Goal: Transaction & Acquisition: Book appointment/travel/reservation

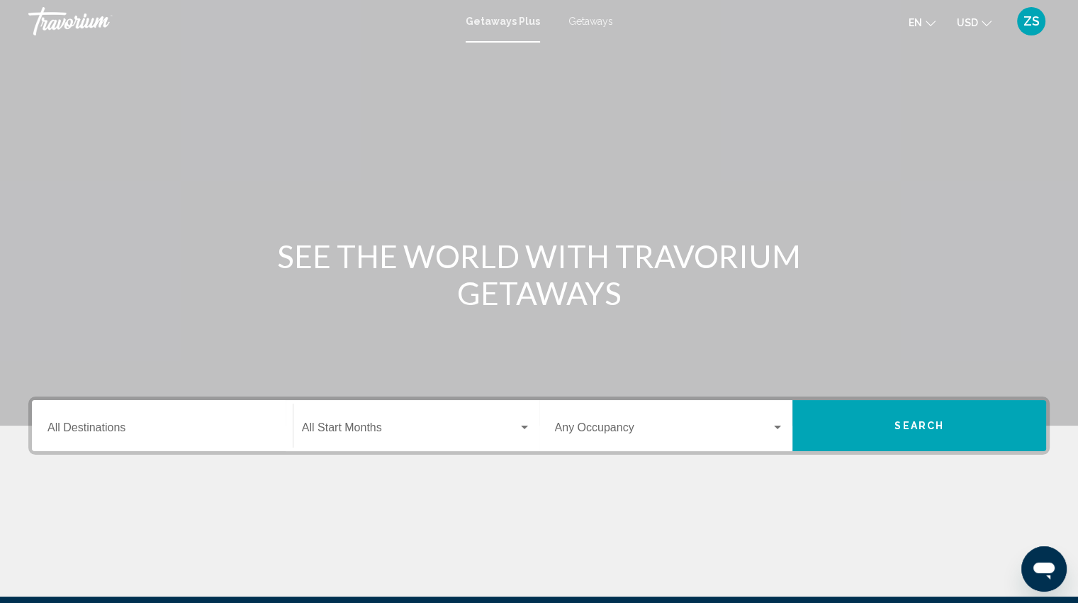
click at [64, 28] on div "Travorium" at bounding box center [99, 21] width 142 height 28
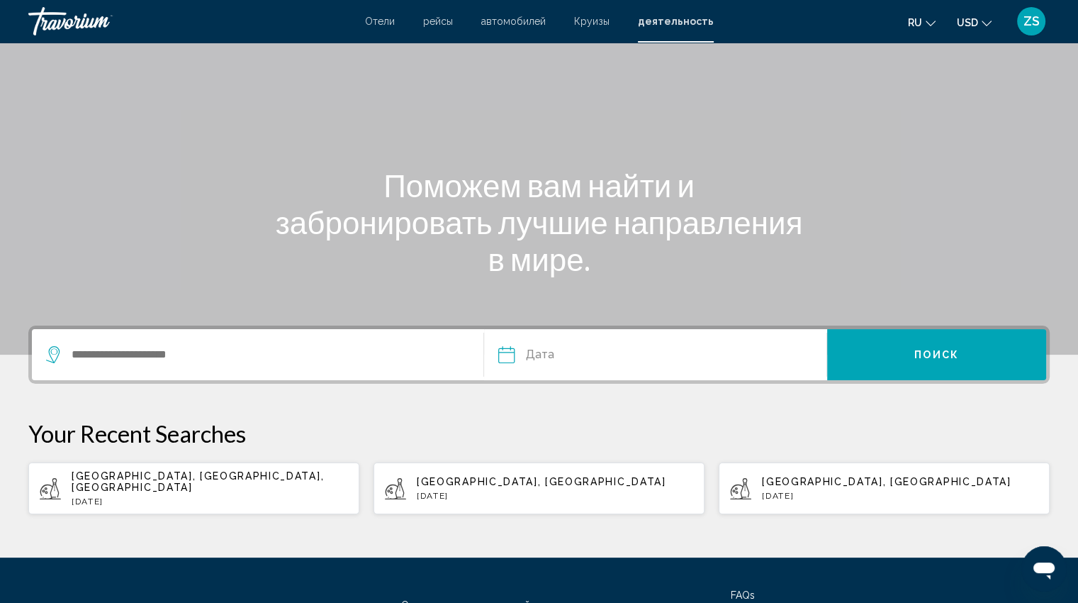
scroll to position [84, 0]
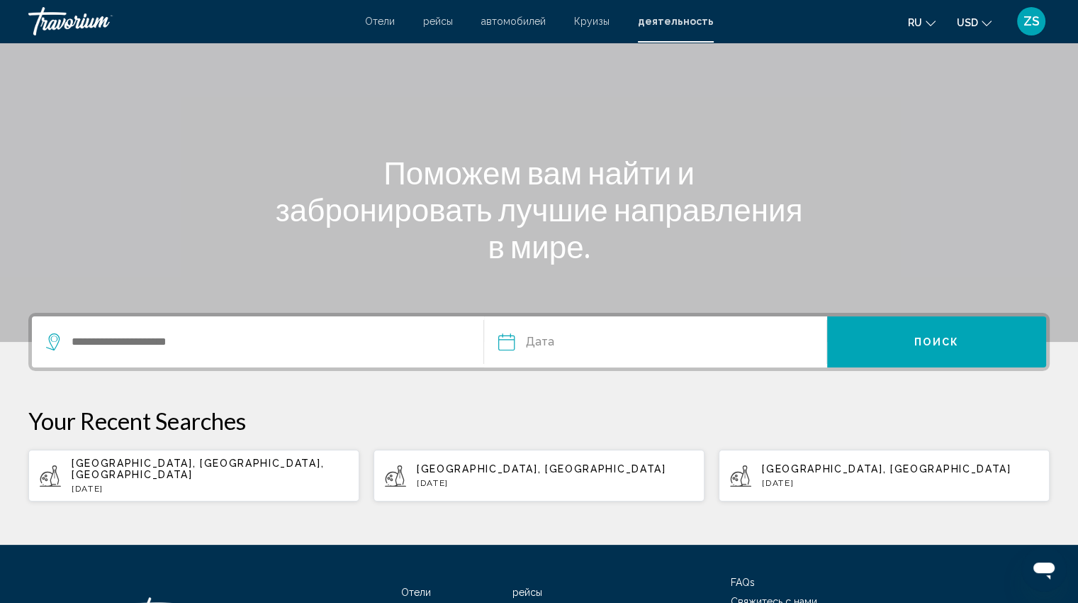
click at [393, 25] on span "Отели" at bounding box center [380, 21] width 30 height 11
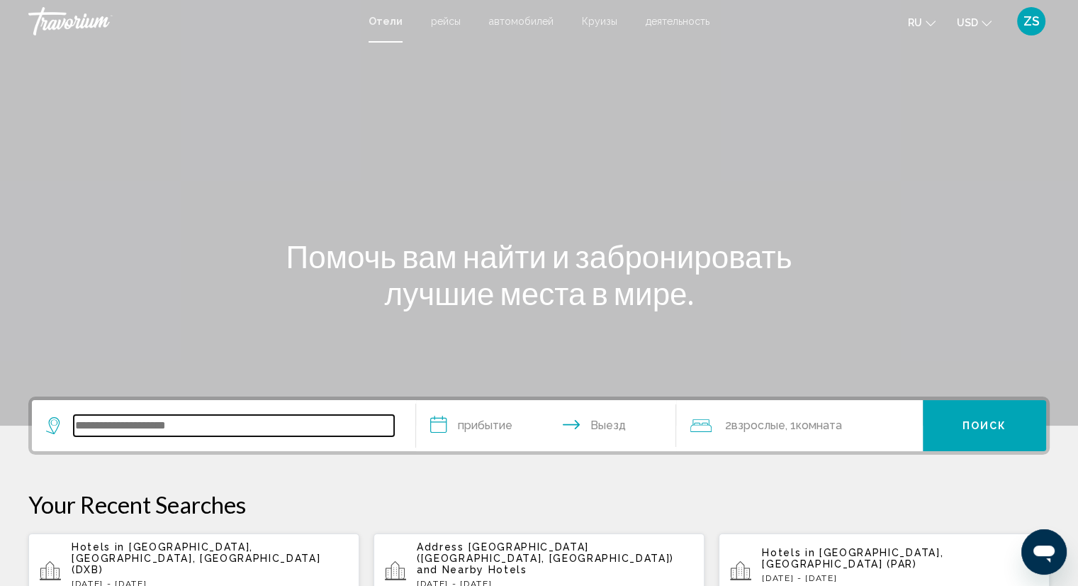
click at [131, 431] on input "Search widget" at bounding box center [234, 425] width 320 height 21
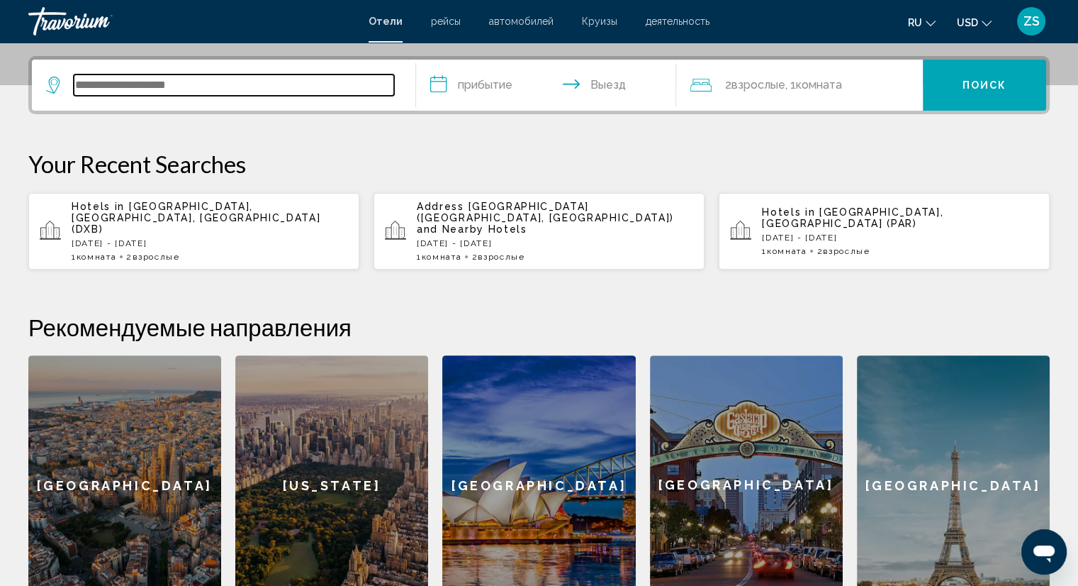
scroll to position [349, 0]
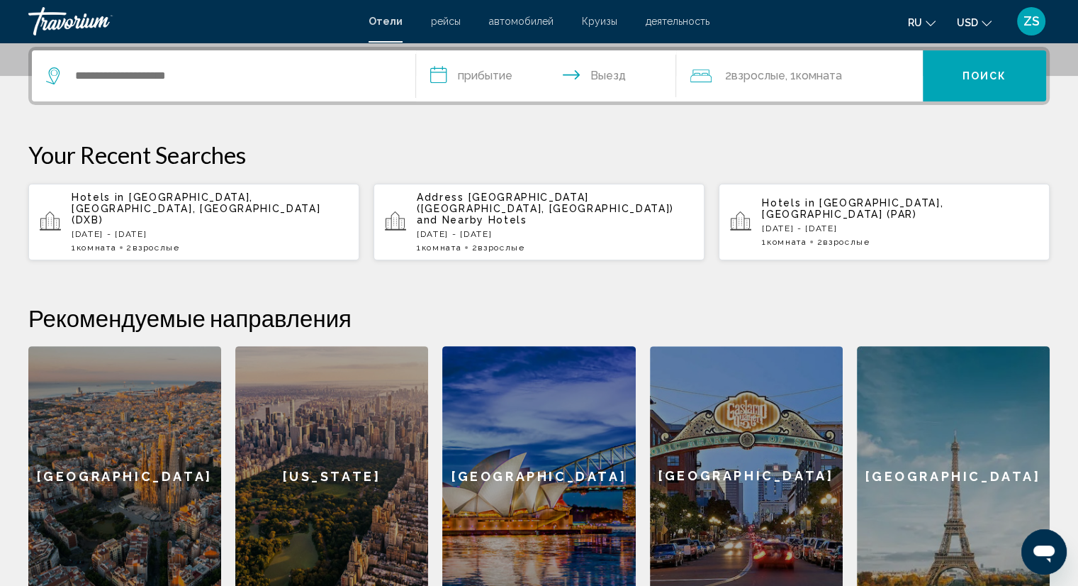
click at [94, 242] on span "Комната" at bounding box center [97, 247] width 40 height 10
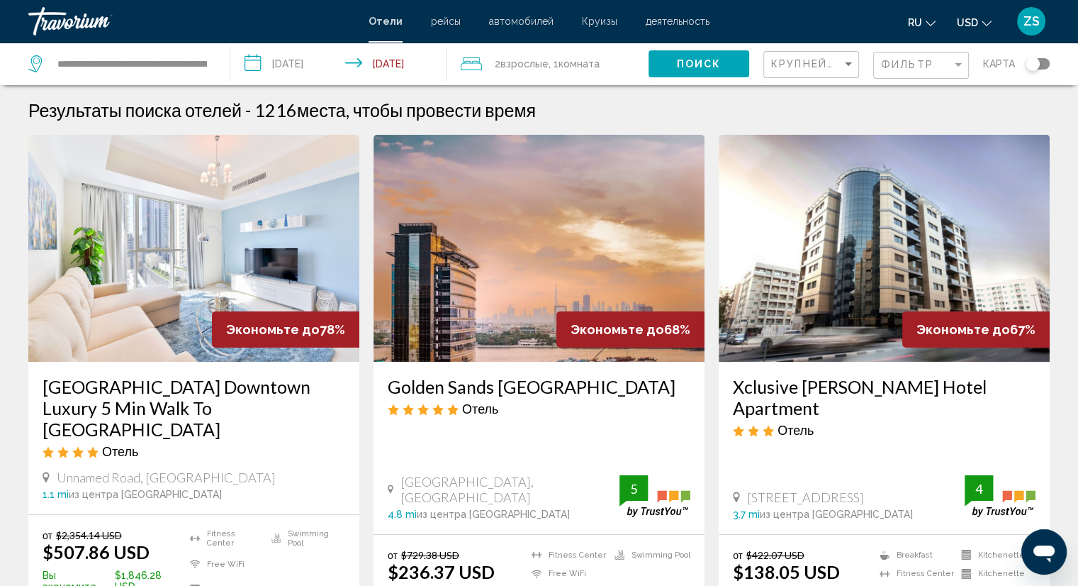
click at [559, 340] on div "Экономьте до 68%" at bounding box center [631, 329] width 148 height 36
click at [501, 354] on img "Main content" at bounding box center [539, 248] width 331 height 227
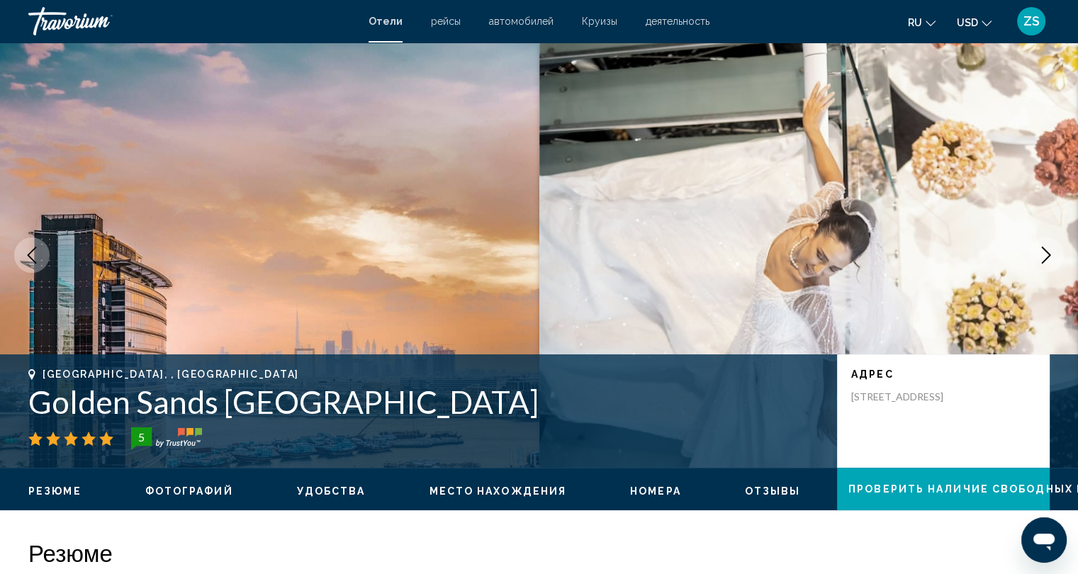
click at [437, 21] on span "рейсы" at bounding box center [446, 21] width 30 height 11
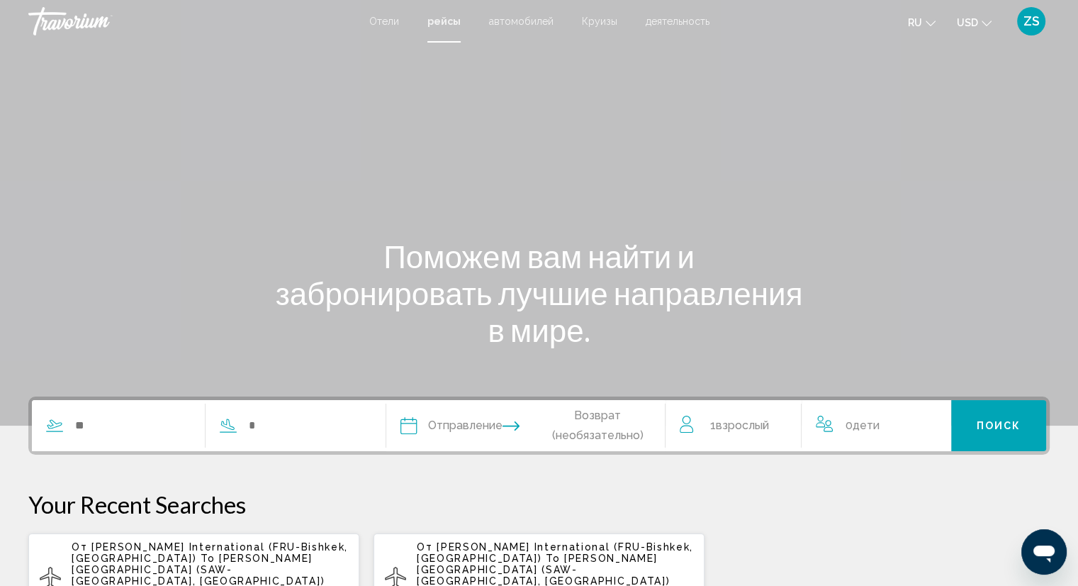
click at [533, 23] on span "автомобилей" at bounding box center [521, 21] width 65 height 11
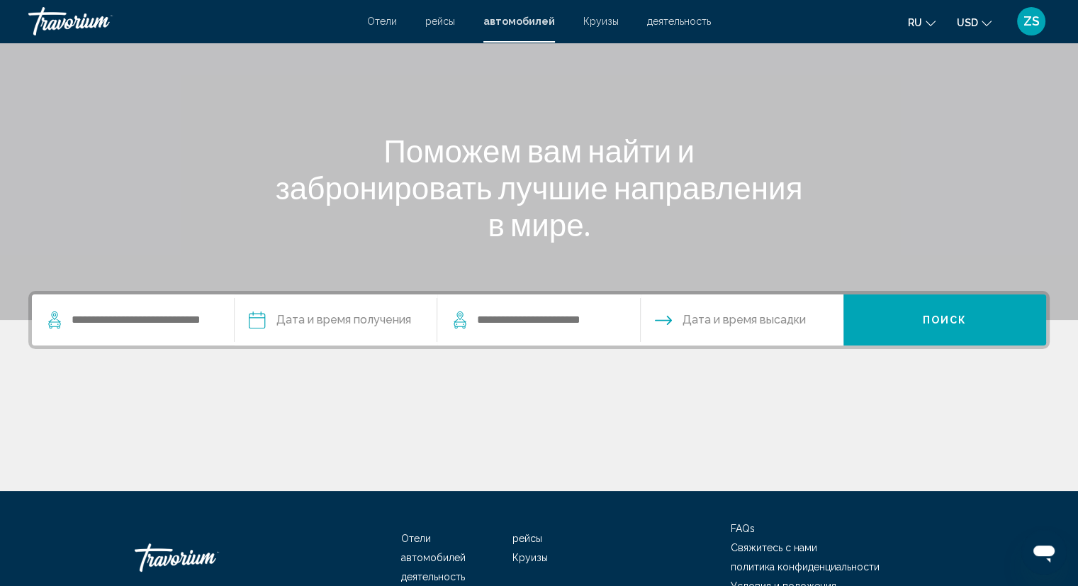
scroll to position [104, 0]
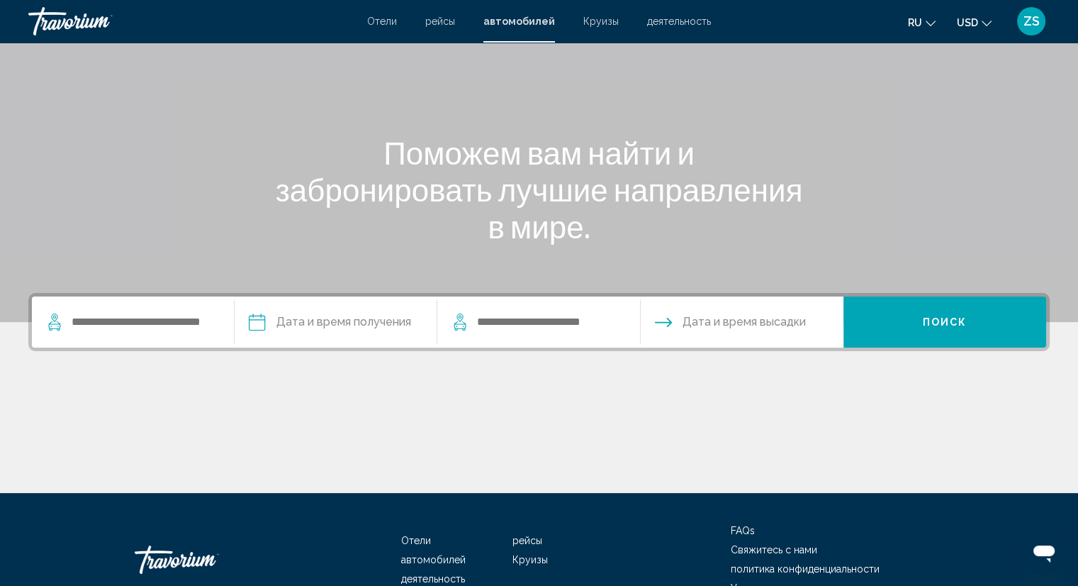
click at [587, 26] on span "Круизы" at bounding box center [600, 21] width 35 height 11
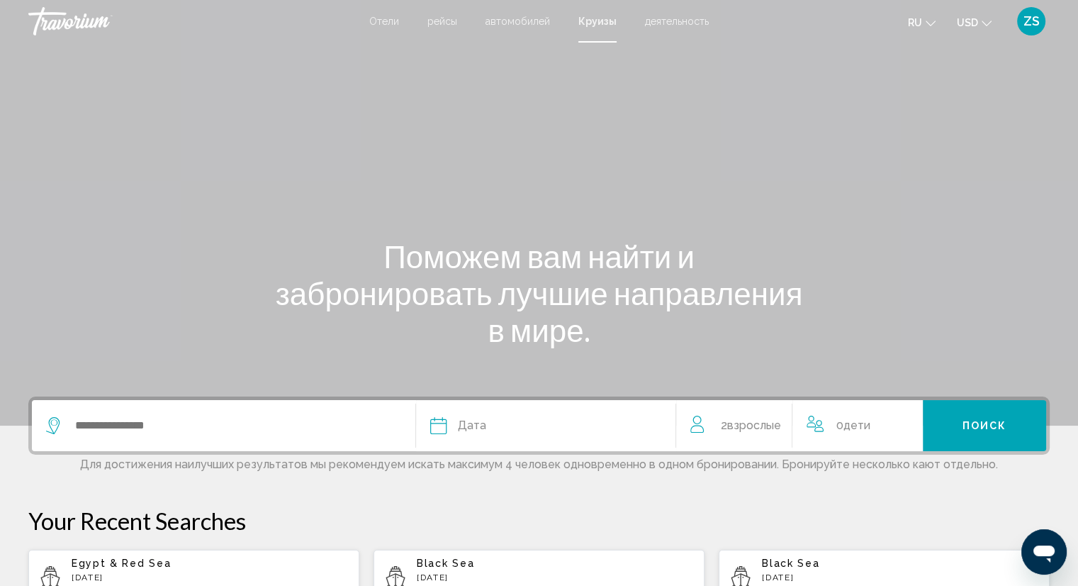
click at [676, 23] on span "деятельность" at bounding box center [677, 21] width 64 height 11
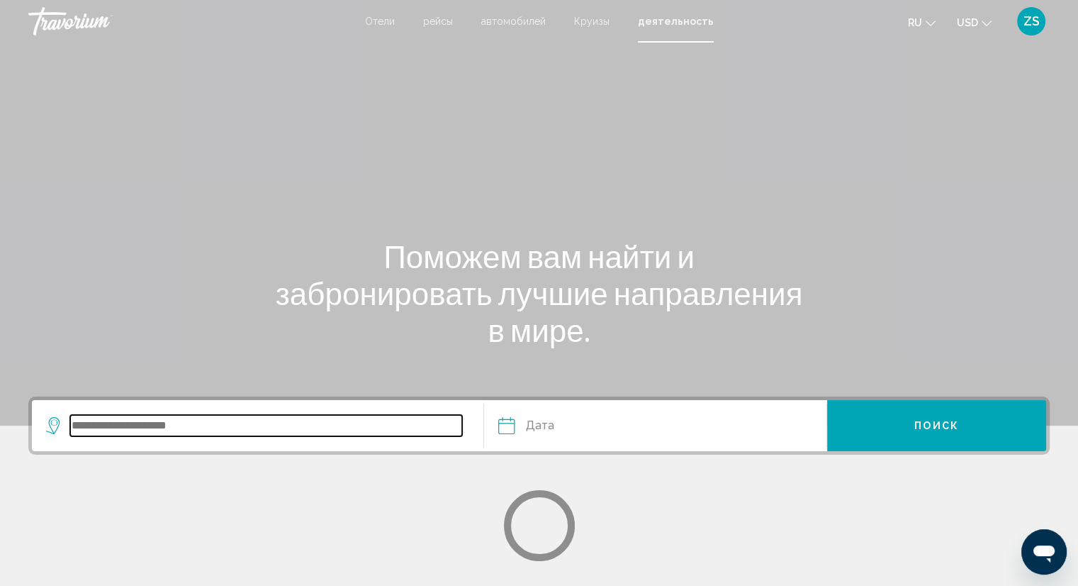
click at [282, 434] on input "Search widget" at bounding box center [266, 425] width 392 height 21
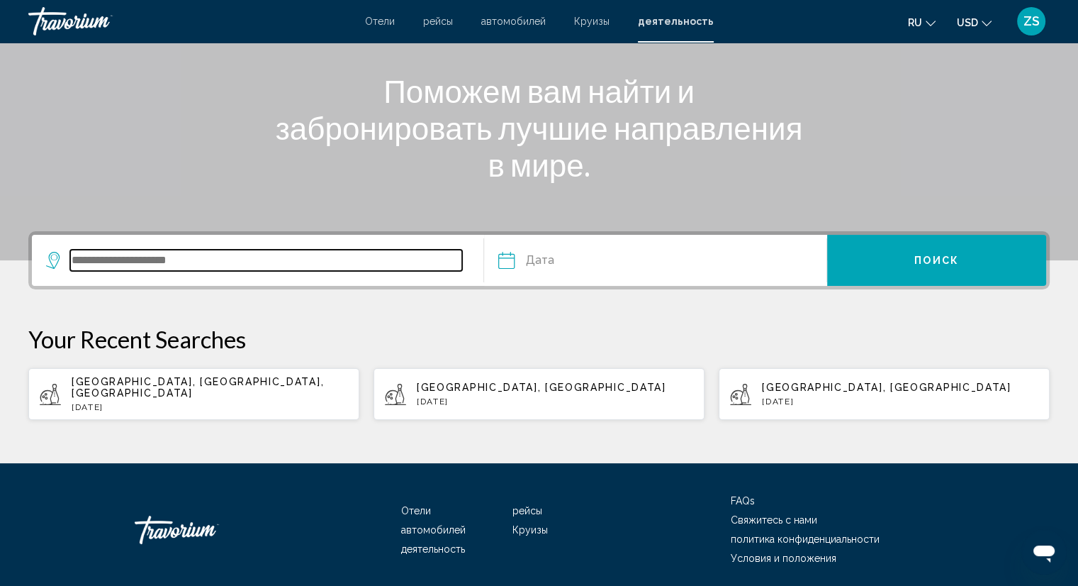
scroll to position [184, 0]
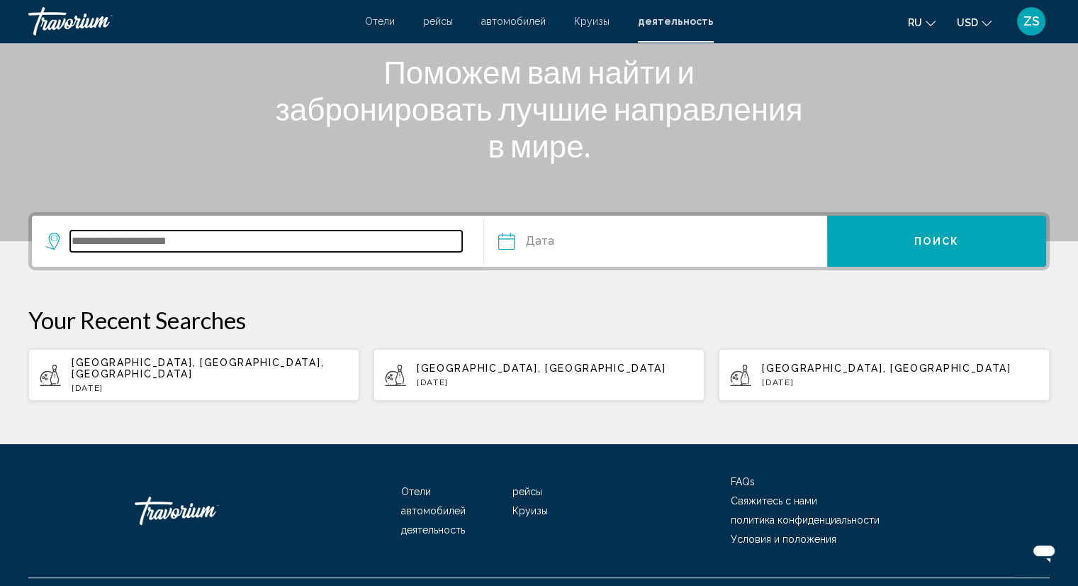
type input "*"
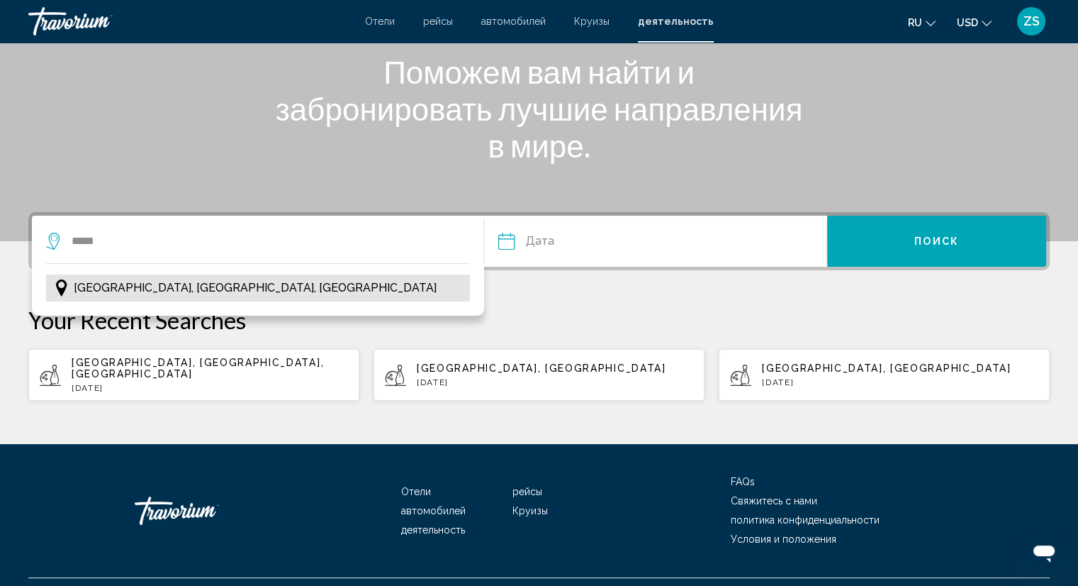
click at [70, 292] on button "Paris, Île-de-France, France" at bounding box center [258, 287] width 424 height 27
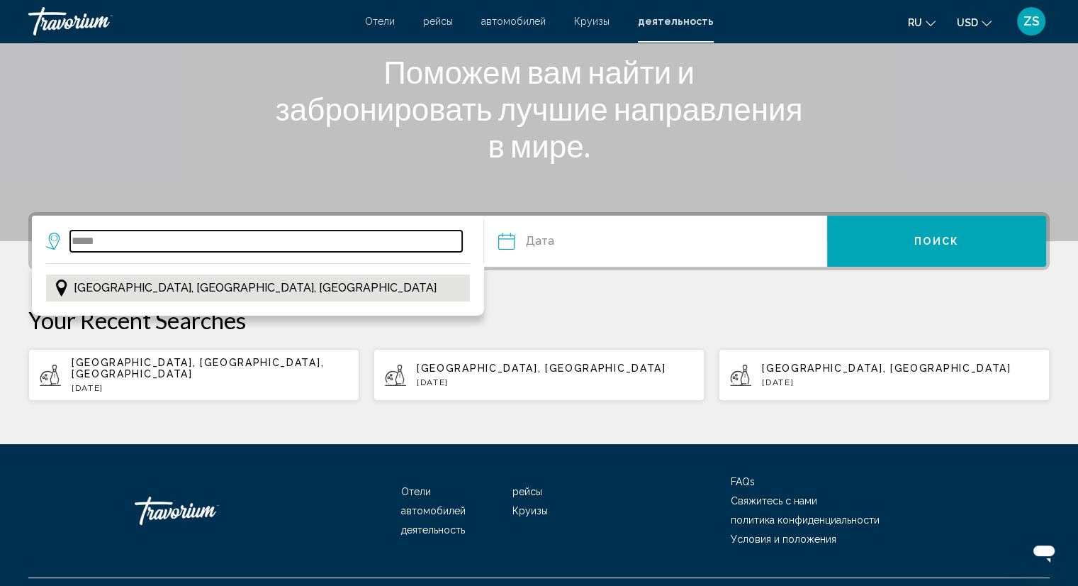
type input "**********"
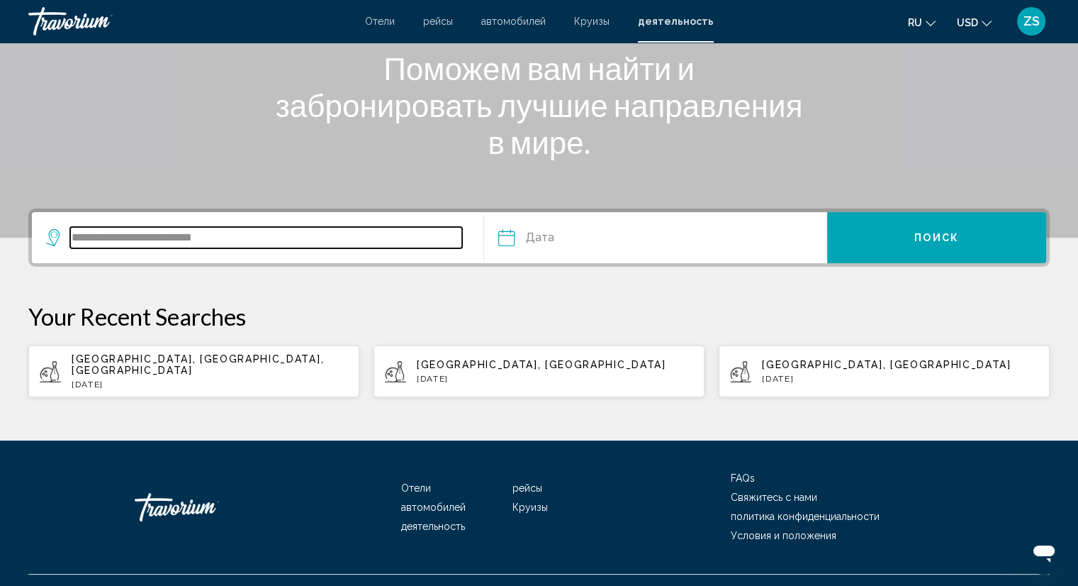
scroll to position [204, 0]
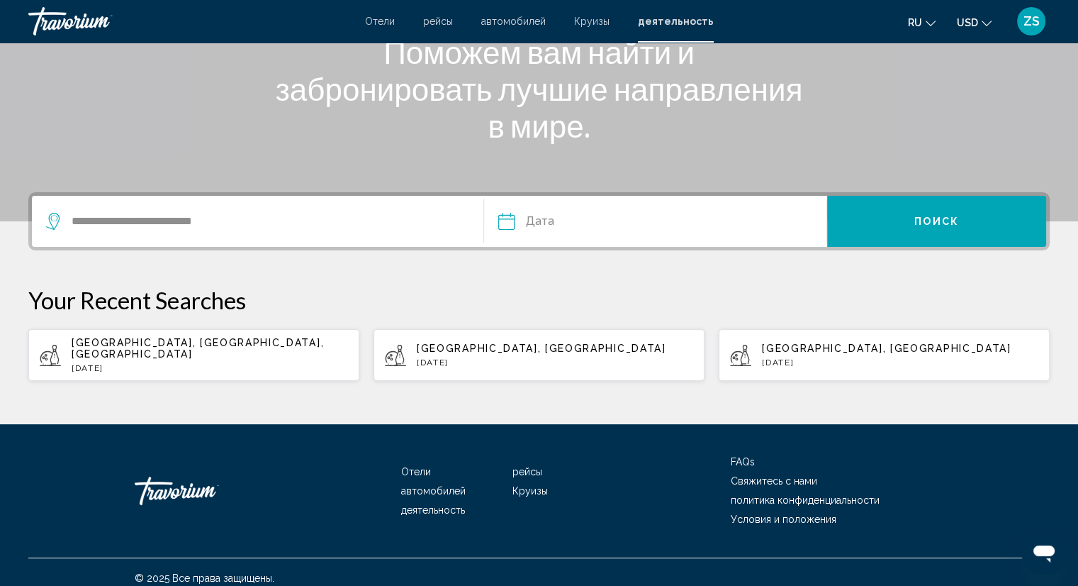
click at [580, 214] on input "Date" at bounding box center [579, 223] width 169 height 55
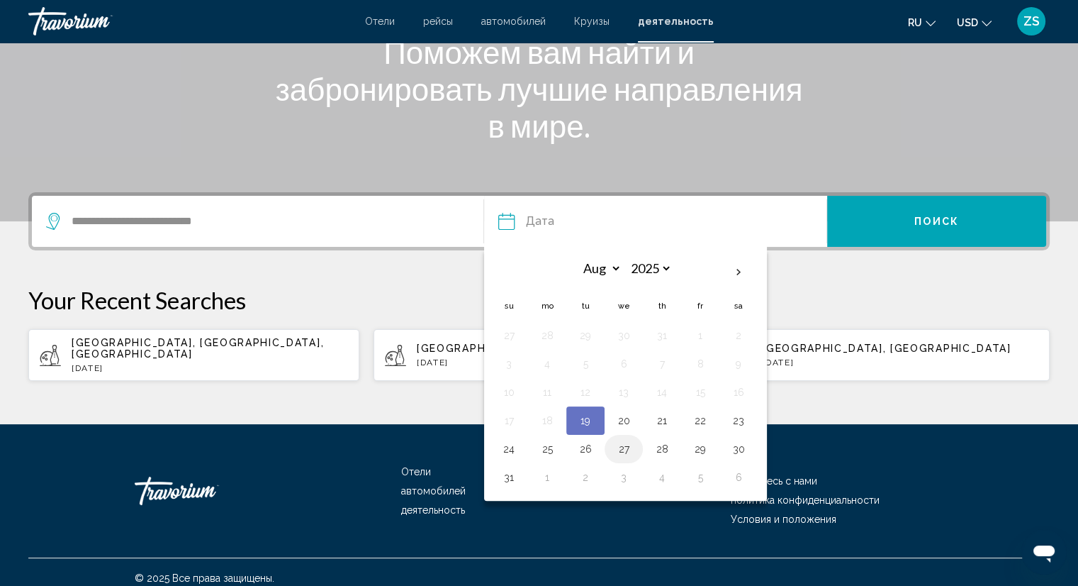
click at [631, 446] on button "27" at bounding box center [624, 449] width 23 height 20
type input "**********"
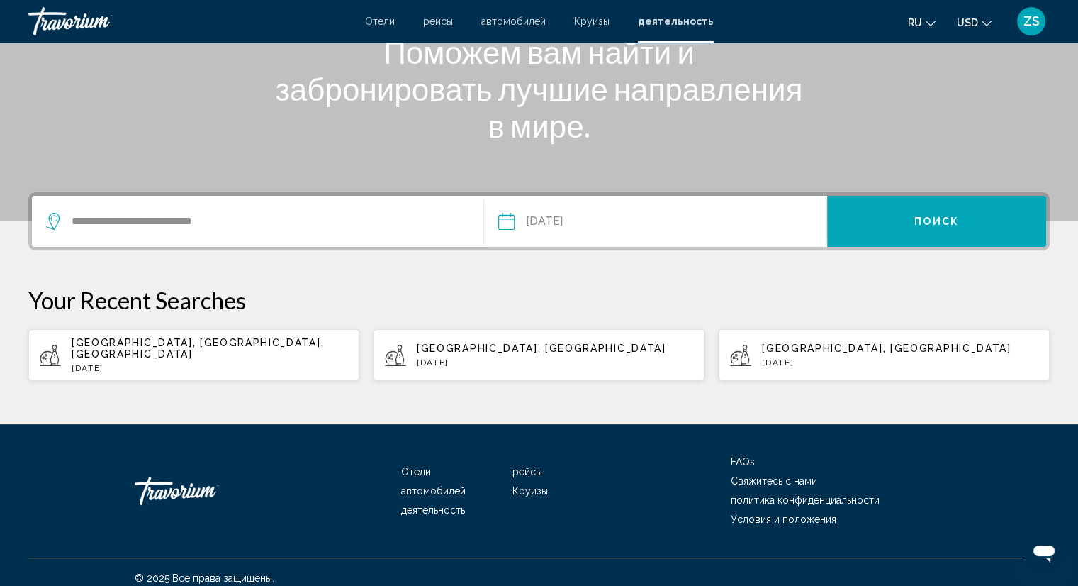
click at [927, 223] on span "Поиск" at bounding box center [937, 221] width 45 height 11
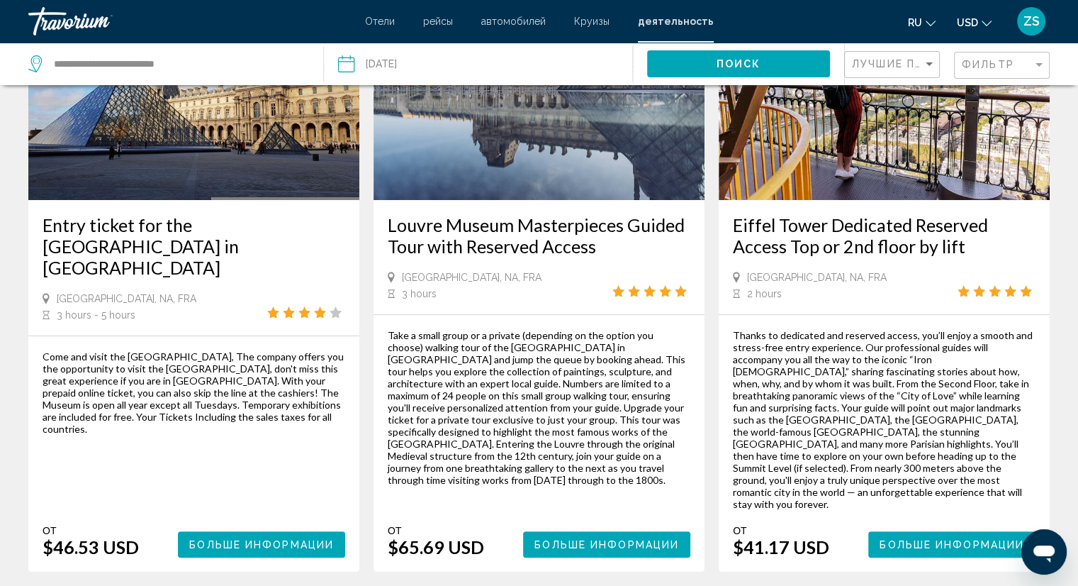
scroll to position [181, 0]
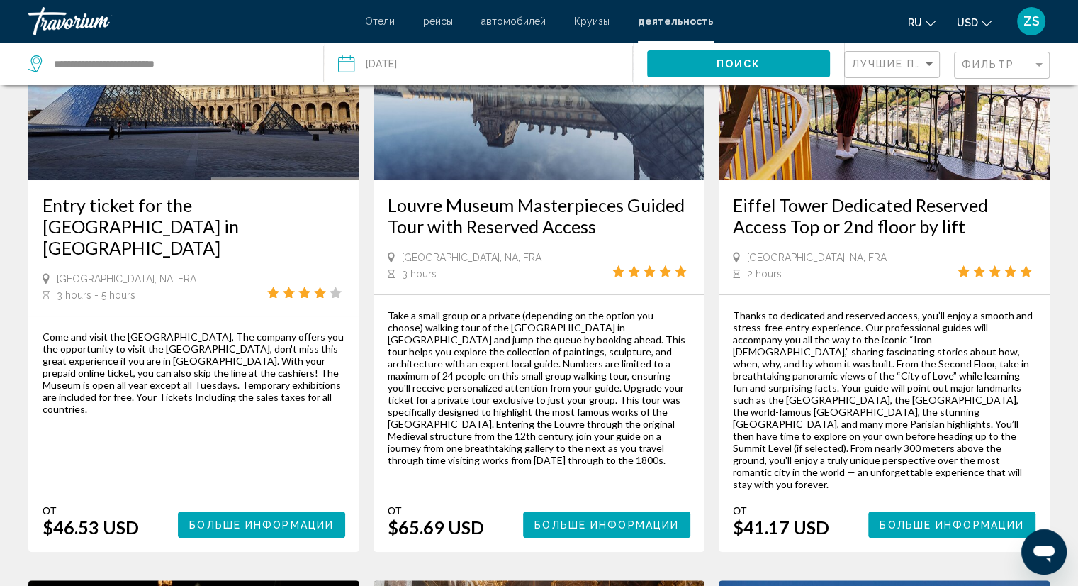
click at [91, 177] on img "Main content" at bounding box center [193, 66] width 331 height 227
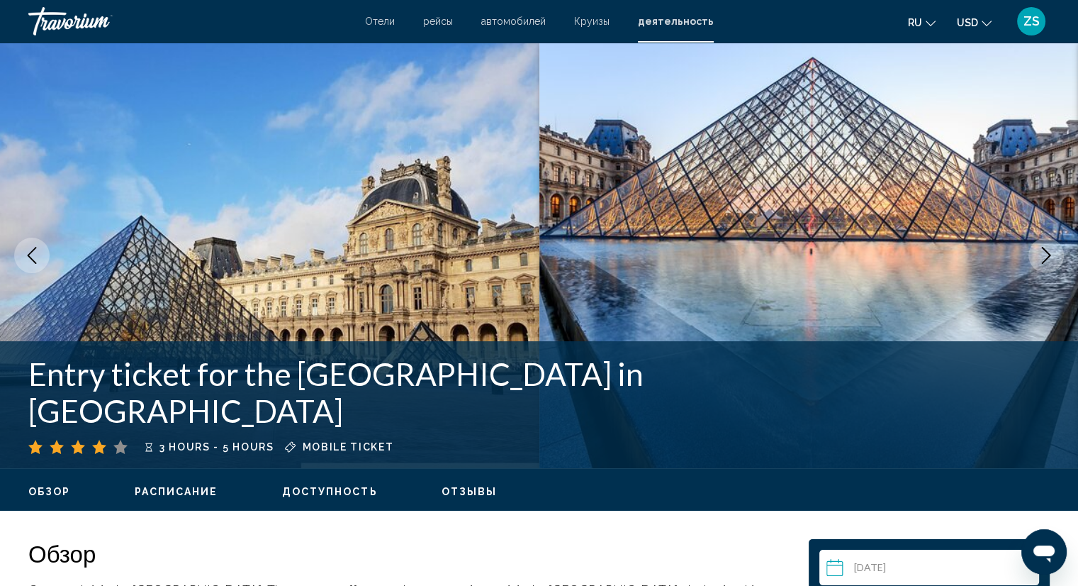
click at [62, 473] on div "Обзор Расписание Доступность Отзывы" at bounding box center [539, 490] width 1078 height 44
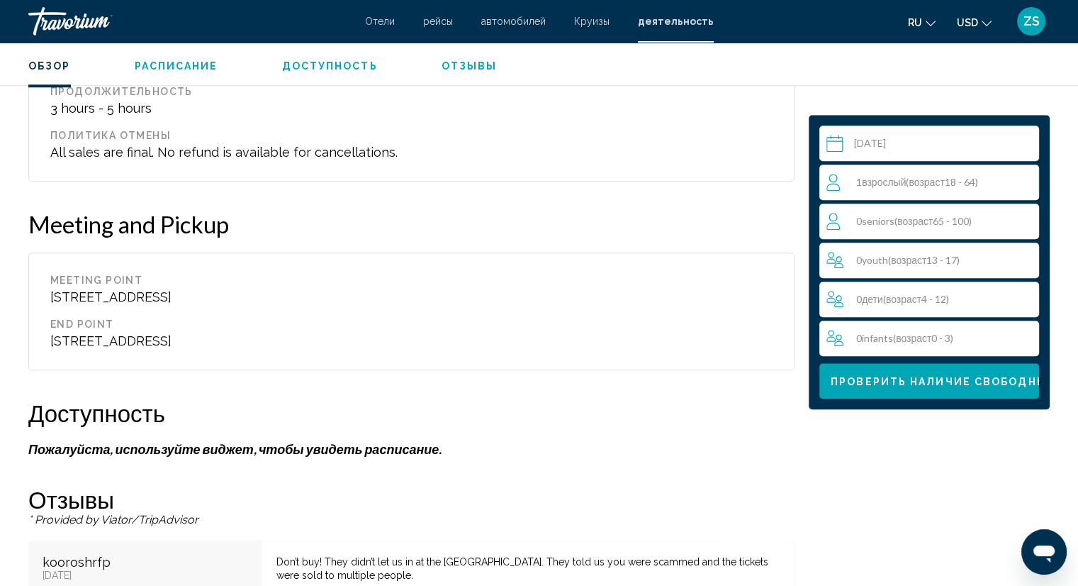
scroll to position [1049, 0]
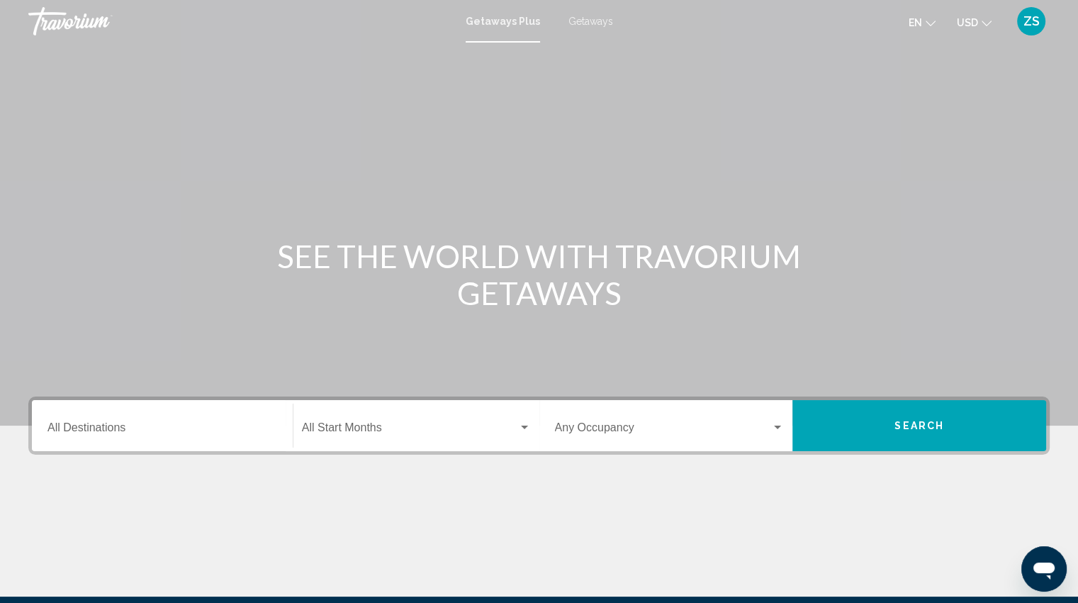
click at [741, 427] on span "Search widget" at bounding box center [663, 430] width 217 height 13
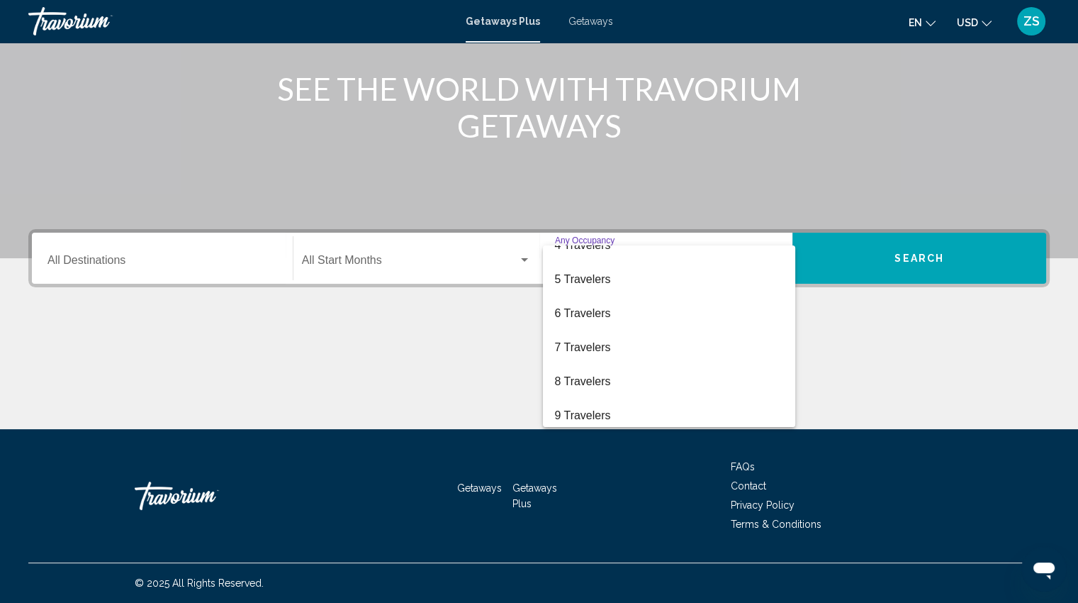
scroll to position [120, 0]
click at [910, 190] on div at bounding box center [539, 301] width 1078 height 603
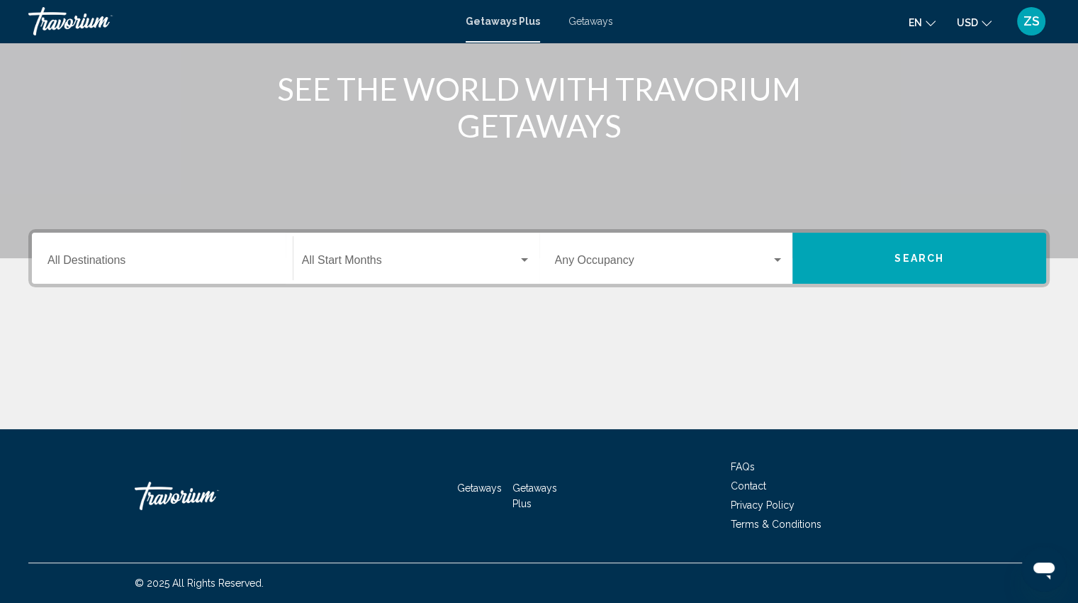
click at [984, 416] on div "Main content" at bounding box center [539, 376] width 1022 height 106
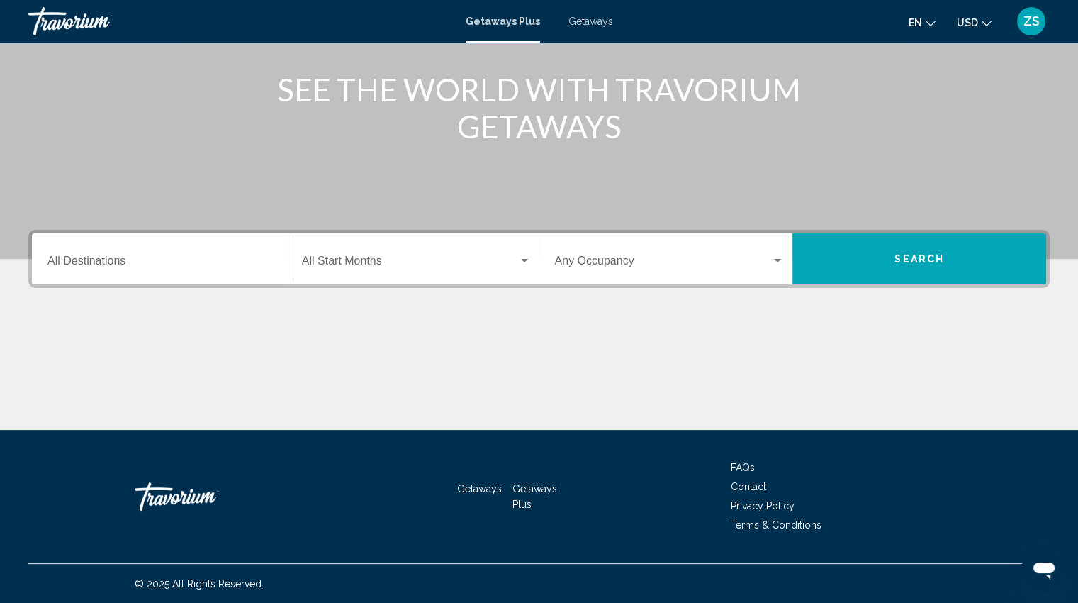
click at [686, 257] on span "Search widget" at bounding box center [663, 263] width 217 height 13
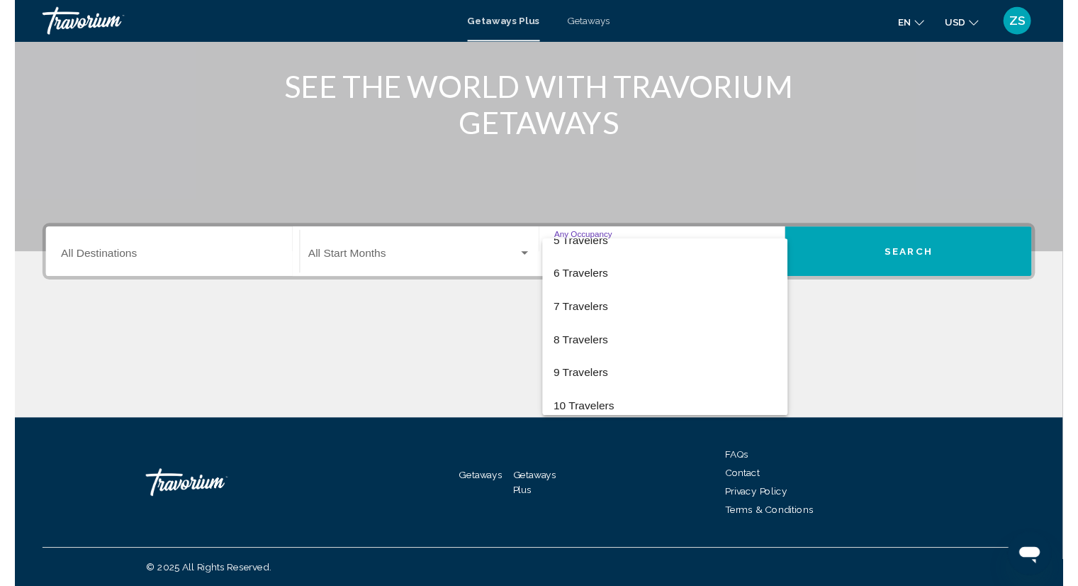
scroll to position [159, 0]
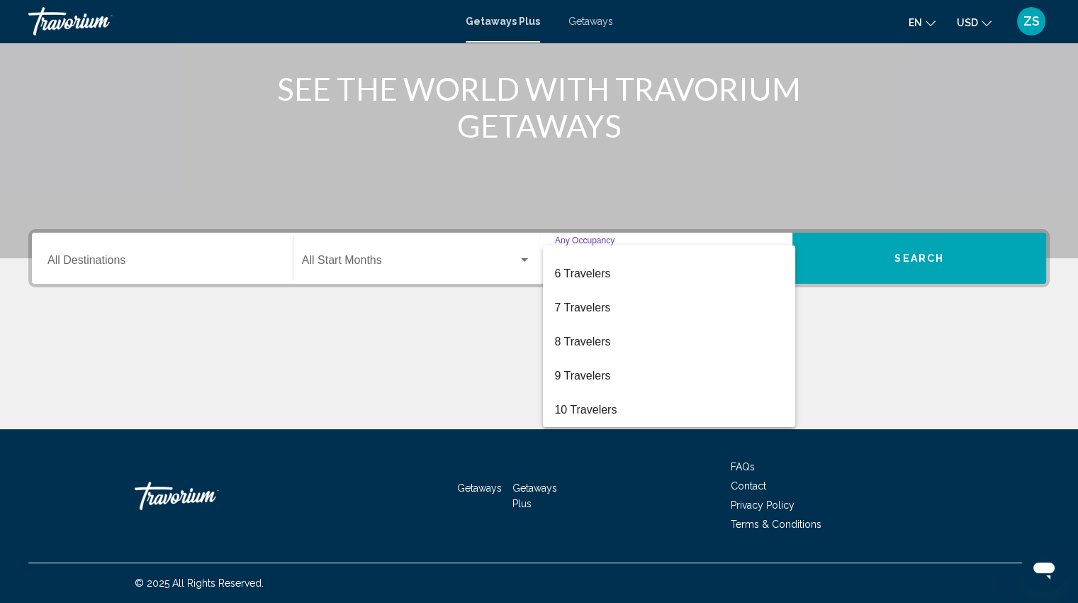
click at [335, 366] on div at bounding box center [539, 301] width 1078 height 603
